Goal: Task Accomplishment & Management: Complete application form

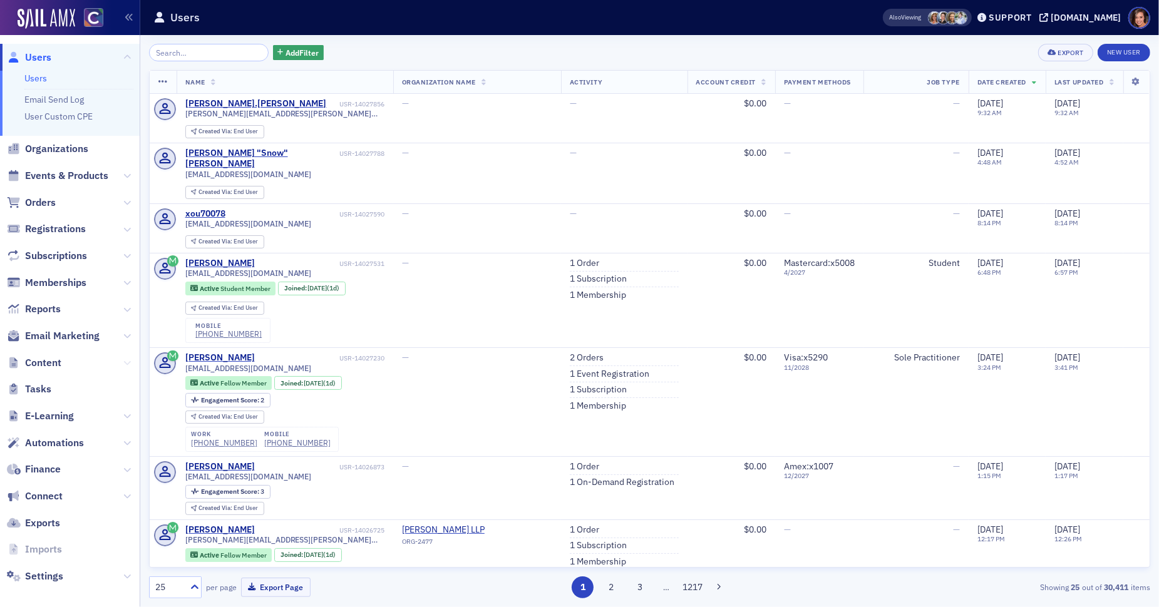
click at [123, 363] on icon at bounding box center [127, 363] width 8 height 8
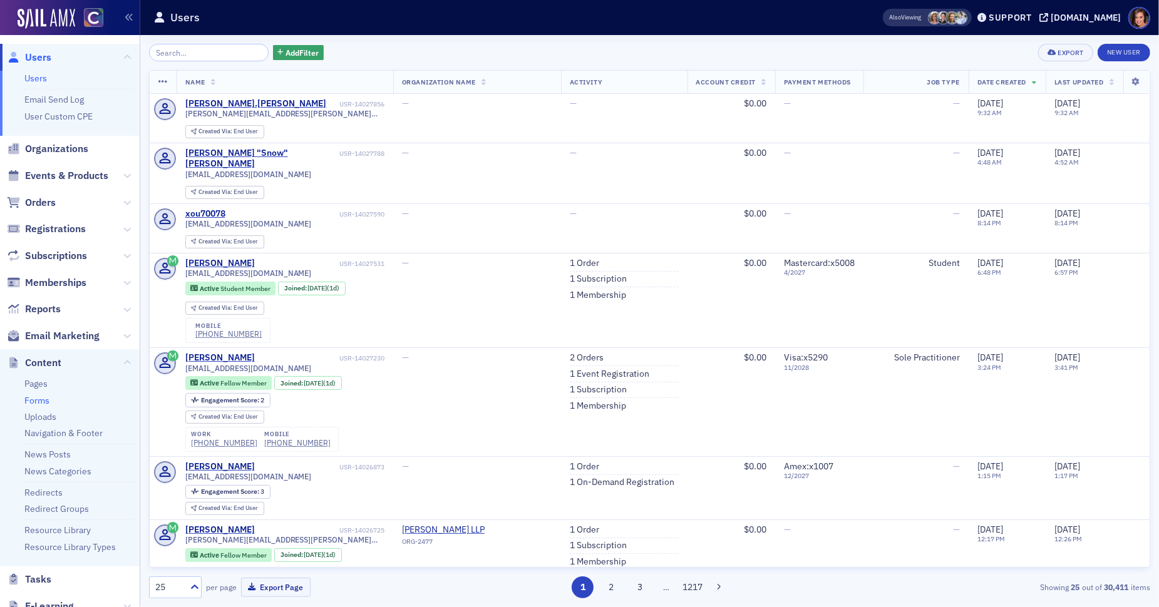
click at [41, 398] on link "Forms" at bounding box center [36, 400] width 25 height 11
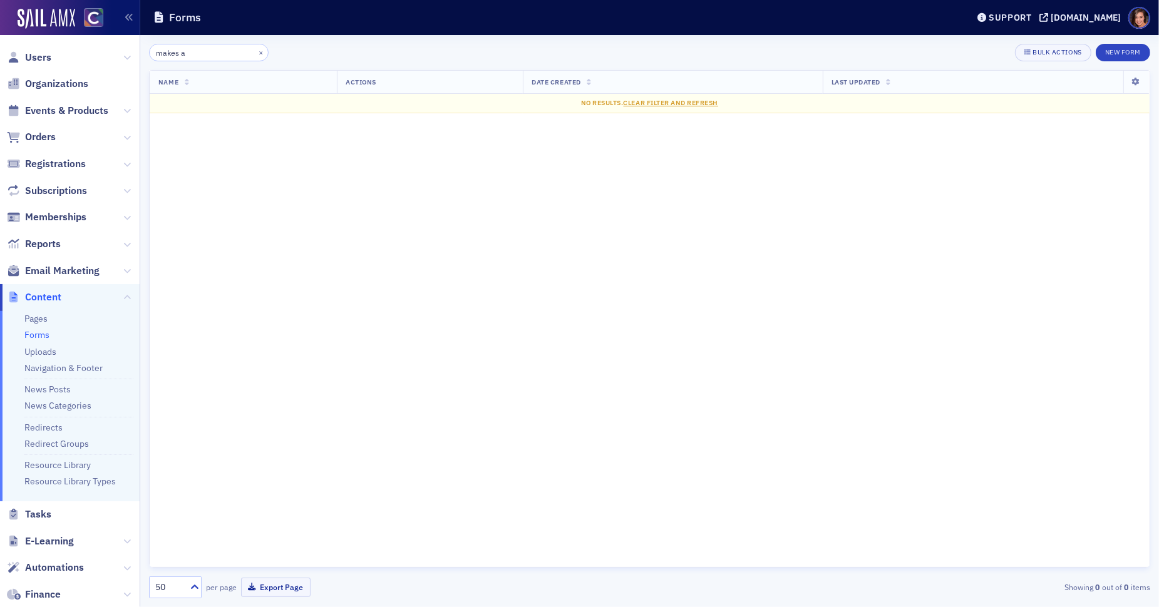
click at [202, 54] on input "makes a" at bounding box center [209, 53] width 120 height 18
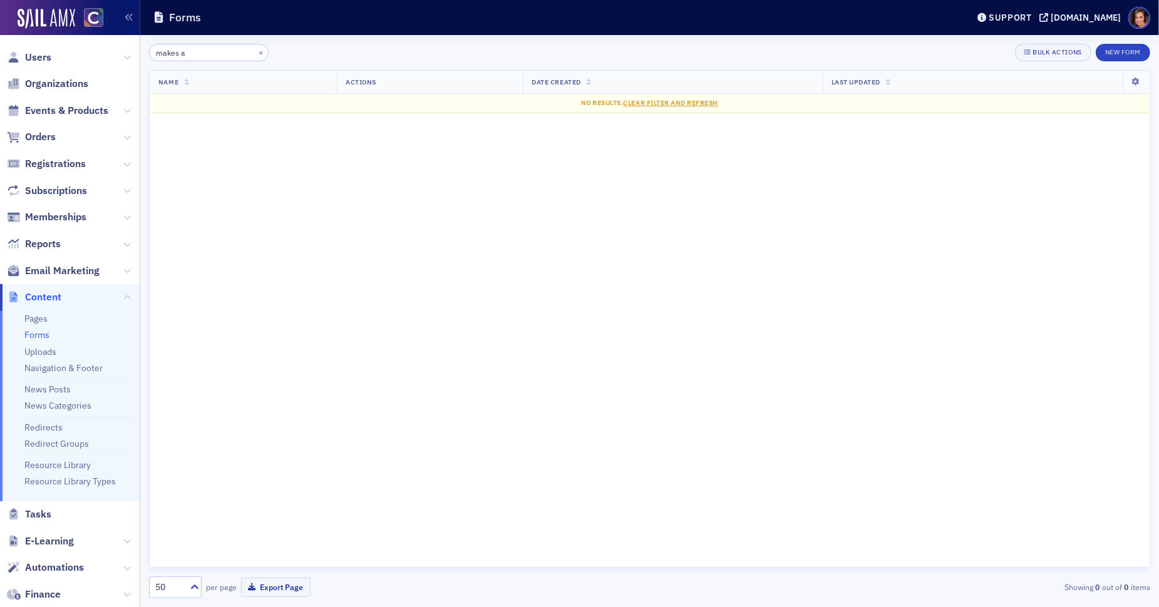
click at [202, 54] on input "makes a" at bounding box center [209, 53] width 120 height 18
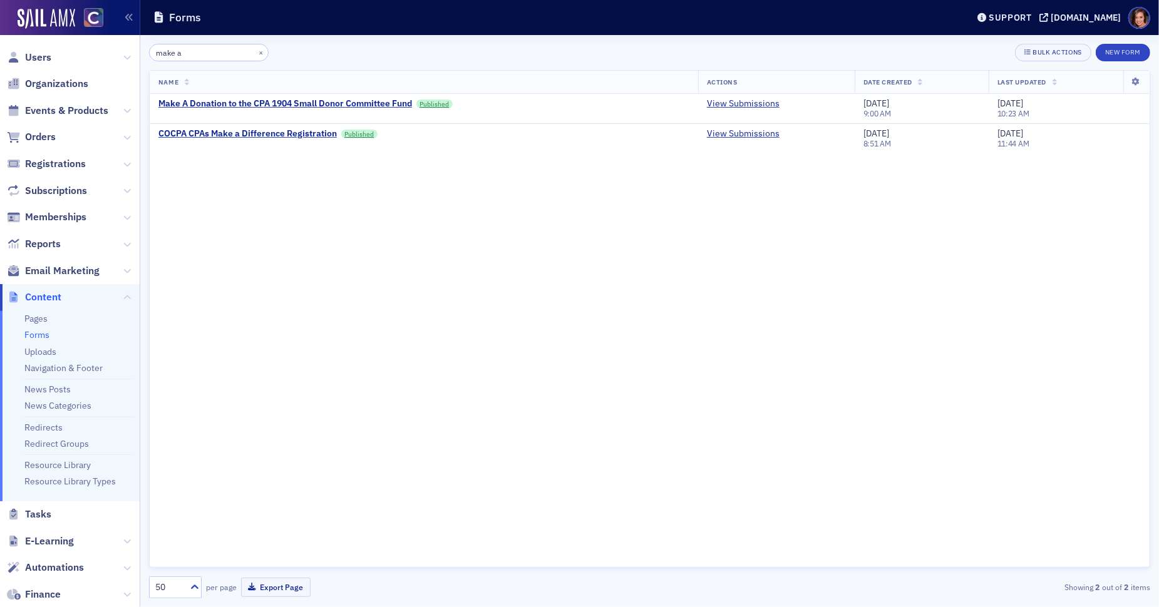
type input "make a"
click at [260, 128] on div "COCPA CPAs Make a Difference Registration" at bounding box center [247, 133] width 178 height 11
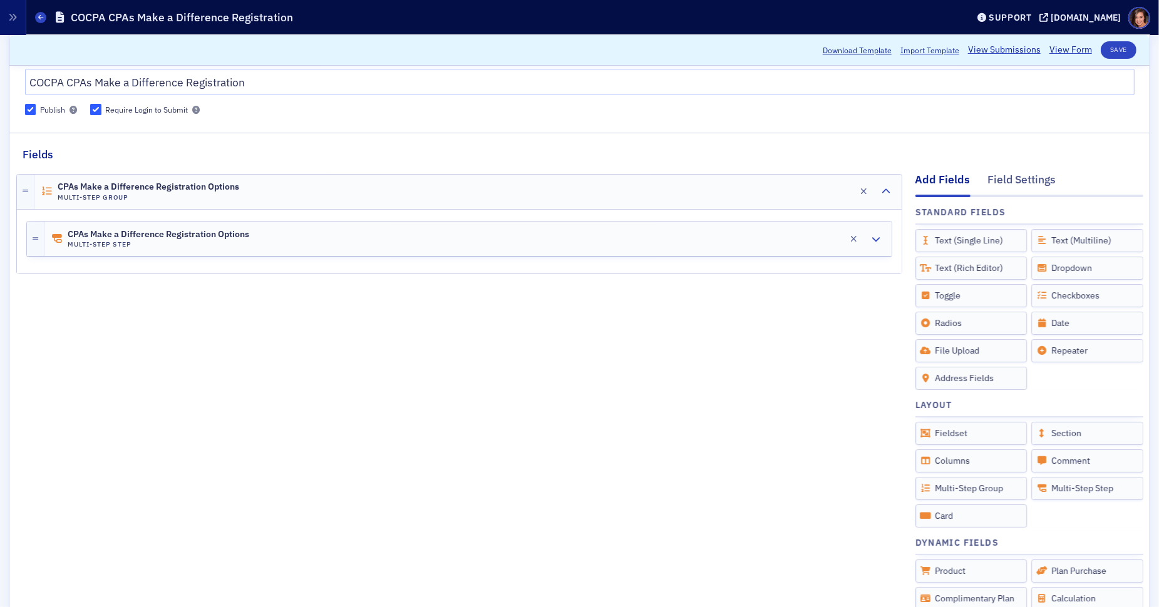
scroll to position [88, 0]
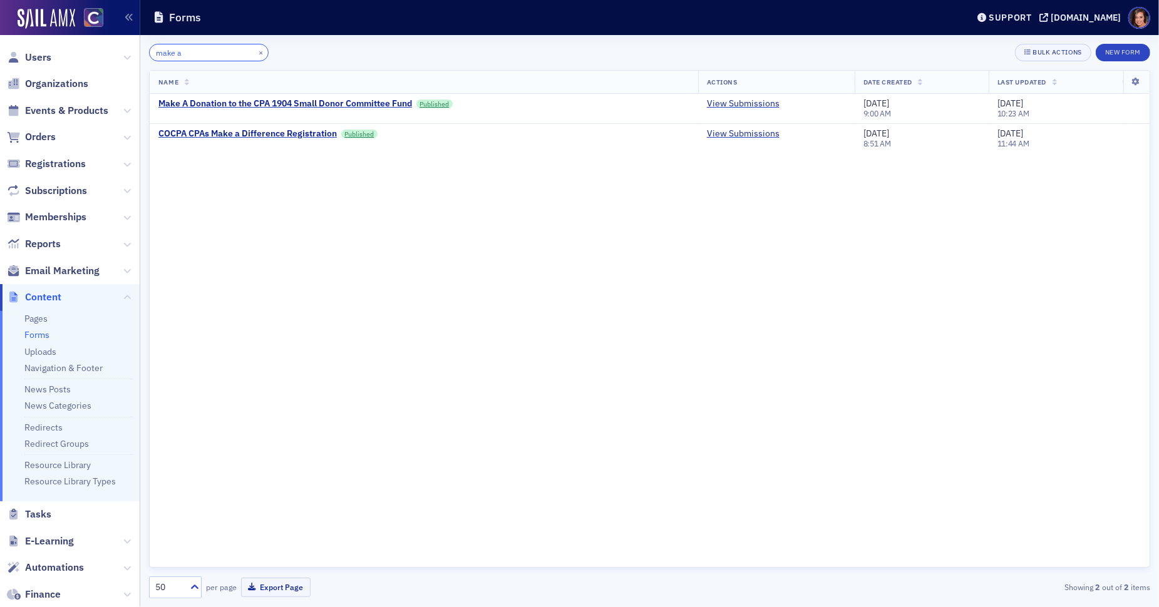
click at [197, 61] on input "make a" at bounding box center [209, 53] width 120 height 18
type input "s"
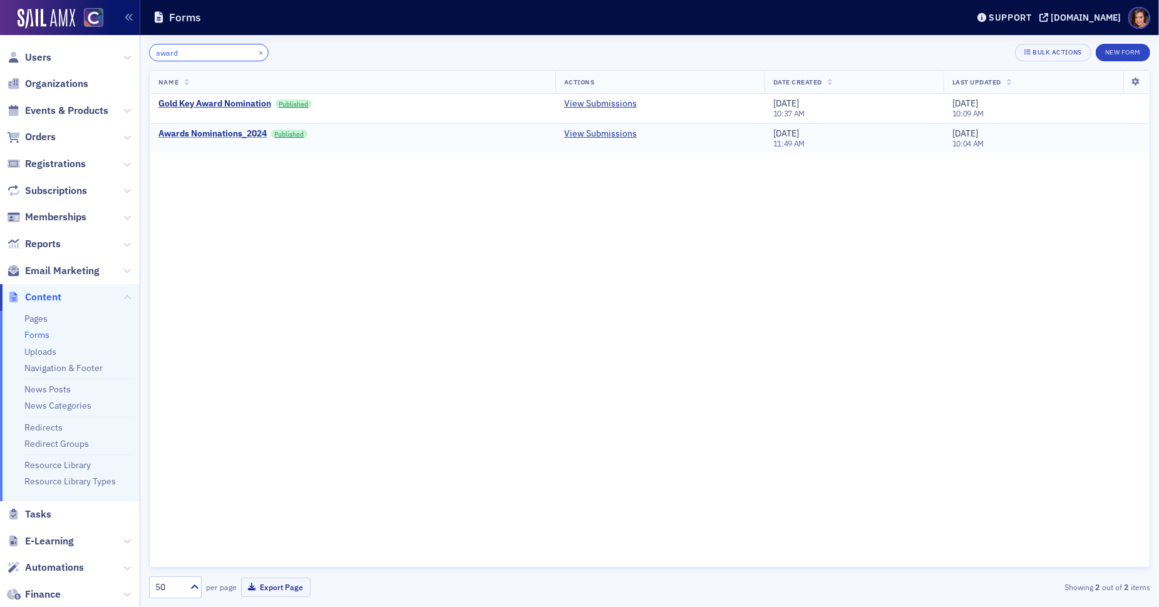
type input "award"
click at [257, 133] on div "Awards Nominations_2024" at bounding box center [212, 133] width 108 height 11
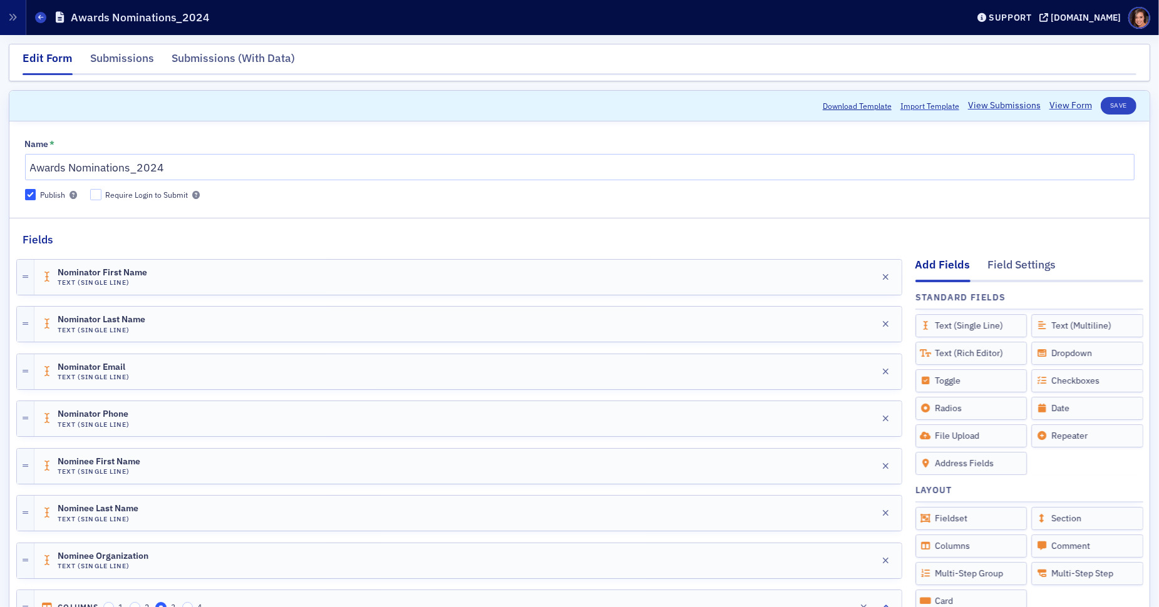
scroll to position [324, 0]
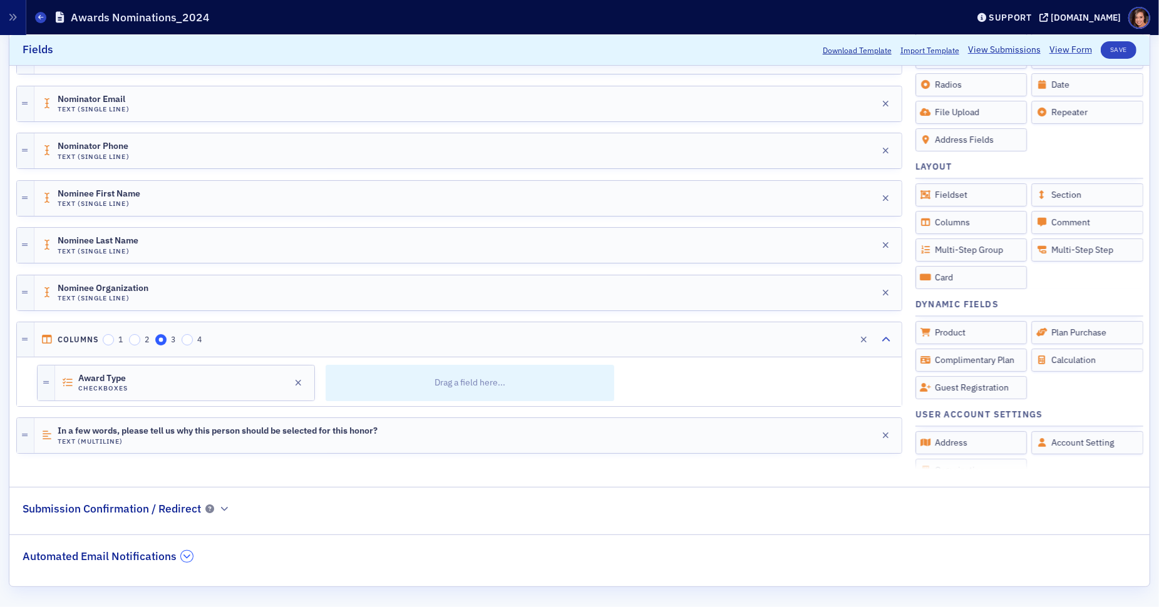
click at [181, 558] on button "button" at bounding box center [187, 556] width 12 height 11
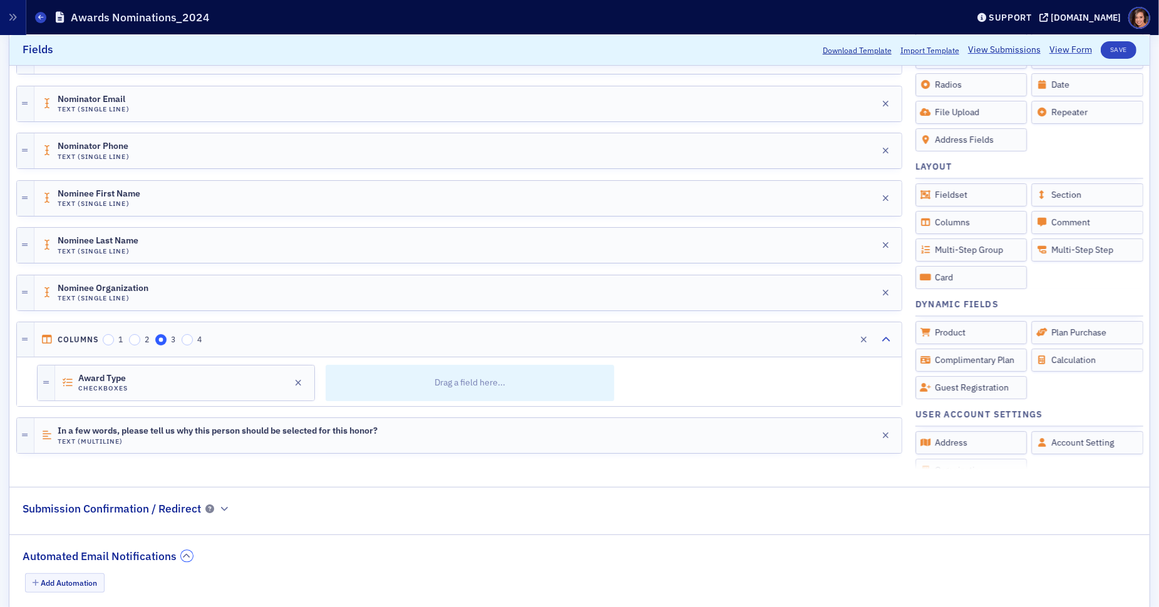
scroll to position [354, 0]
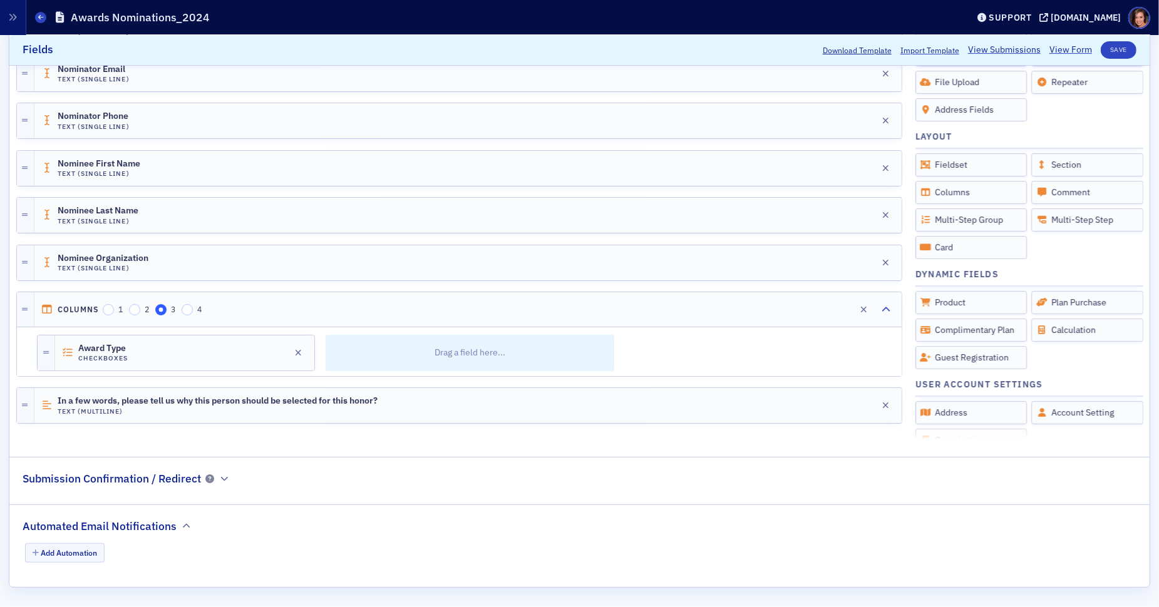
click at [219, 481] on div "Submission Confirmation / Redirect" at bounding box center [127, 472] width 208 height 29
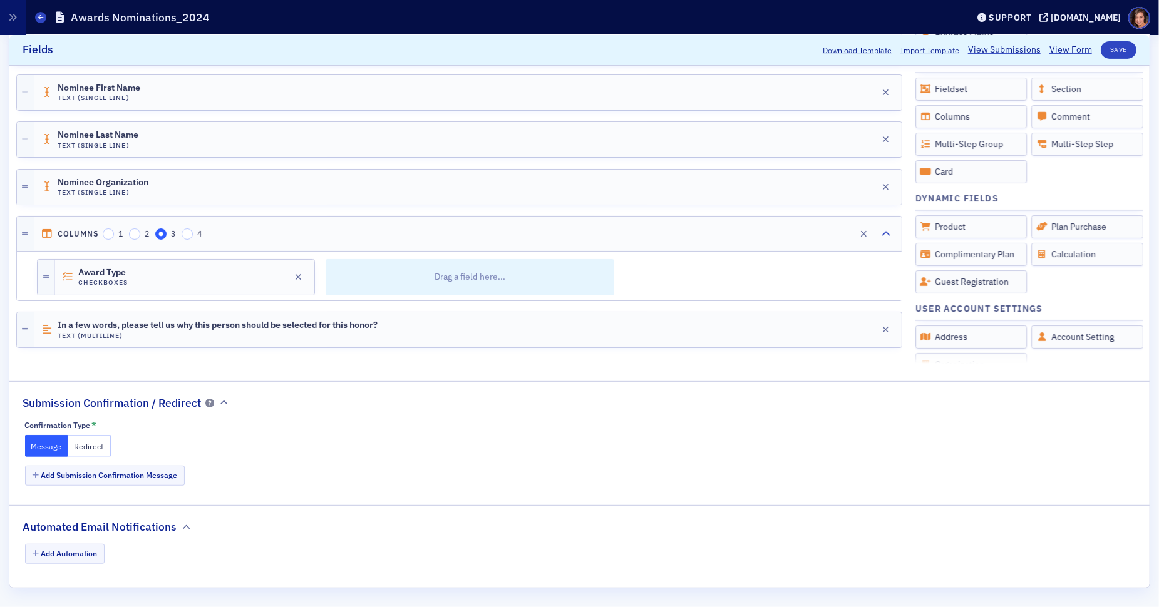
scroll to position [428, 0]
